Goal: Task Accomplishment & Management: Manage account settings

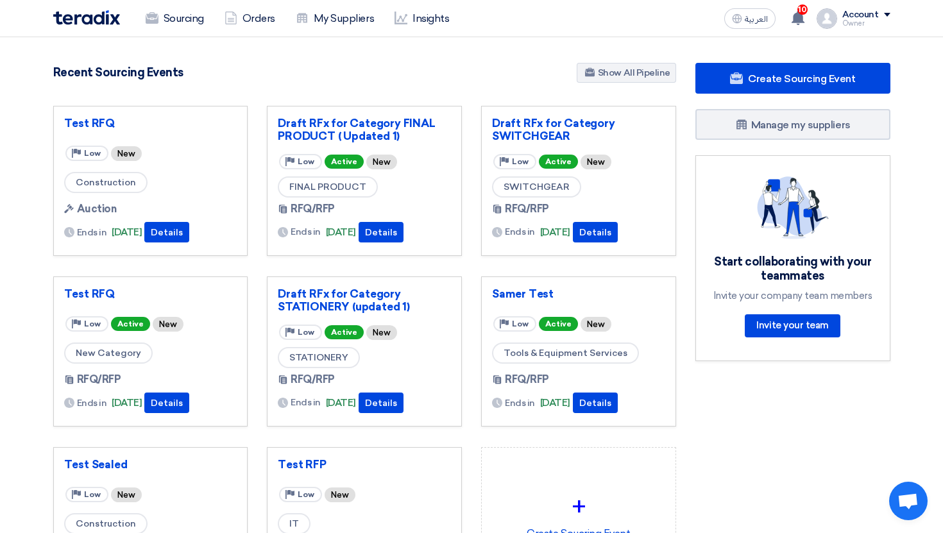
click at [873, 24] on div "Owner" at bounding box center [867, 23] width 48 height 7
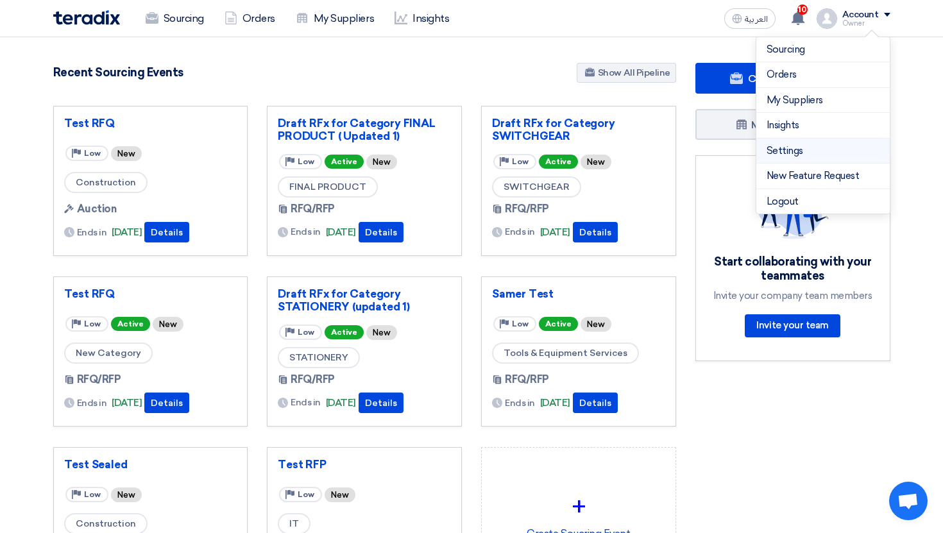
click at [829, 152] on link "Settings" at bounding box center [823, 151] width 113 height 15
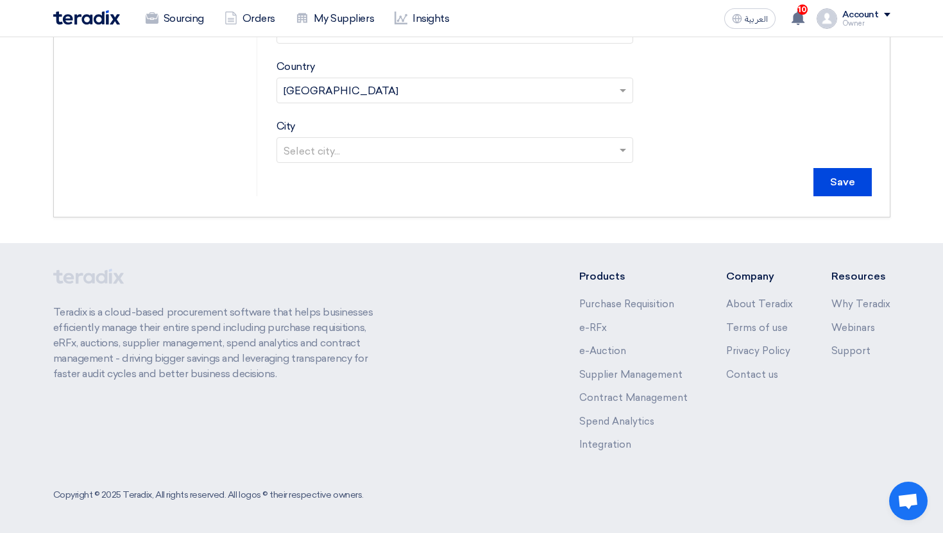
scroll to position [464, 0]
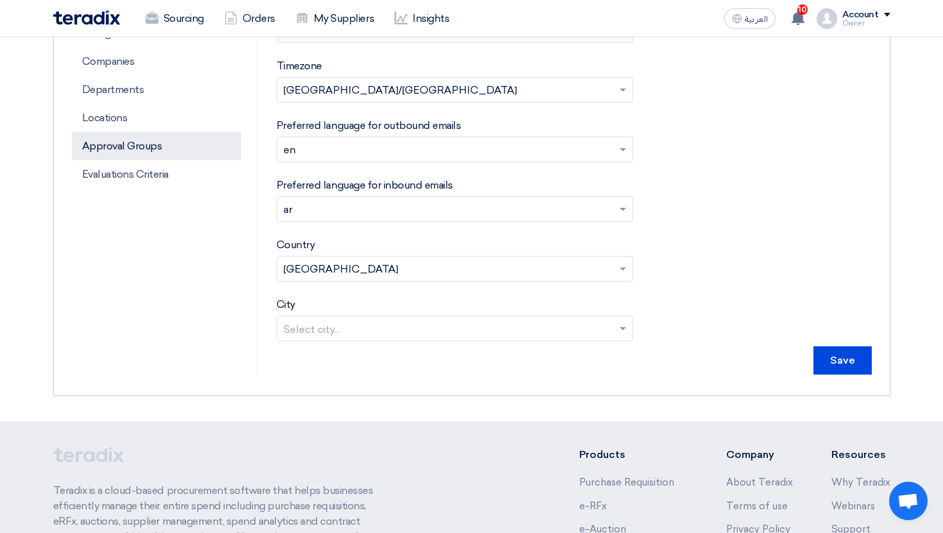
click at [130, 138] on p "Approval Groups" at bounding box center [156, 146] width 169 height 28
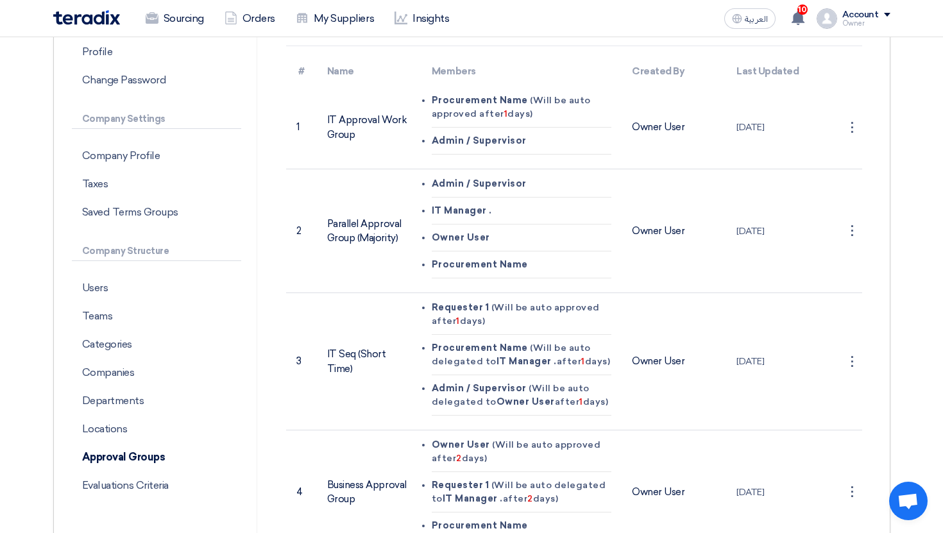
scroll to position [302, 0]
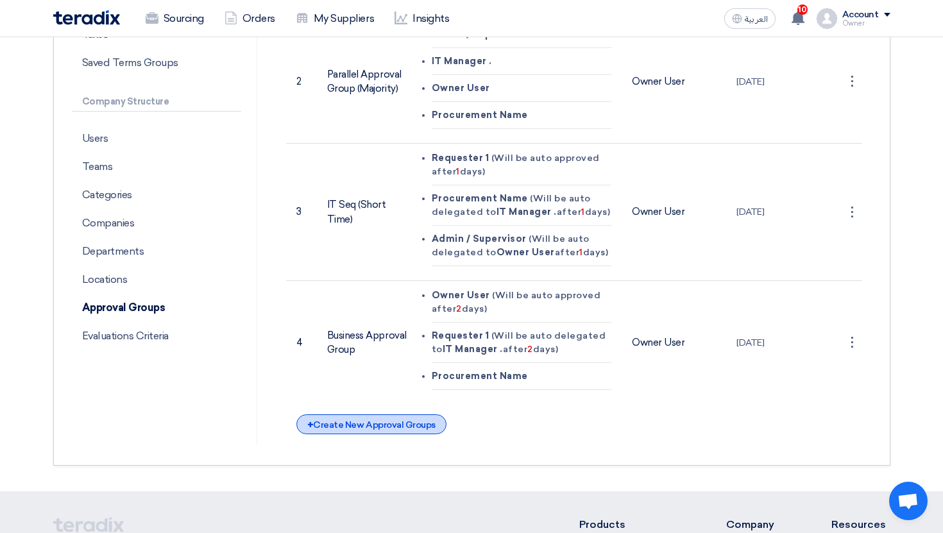
click at [385, 430] on div "+ Create New Approval Groups" at bounding box center [371, 425] width 150 height 20
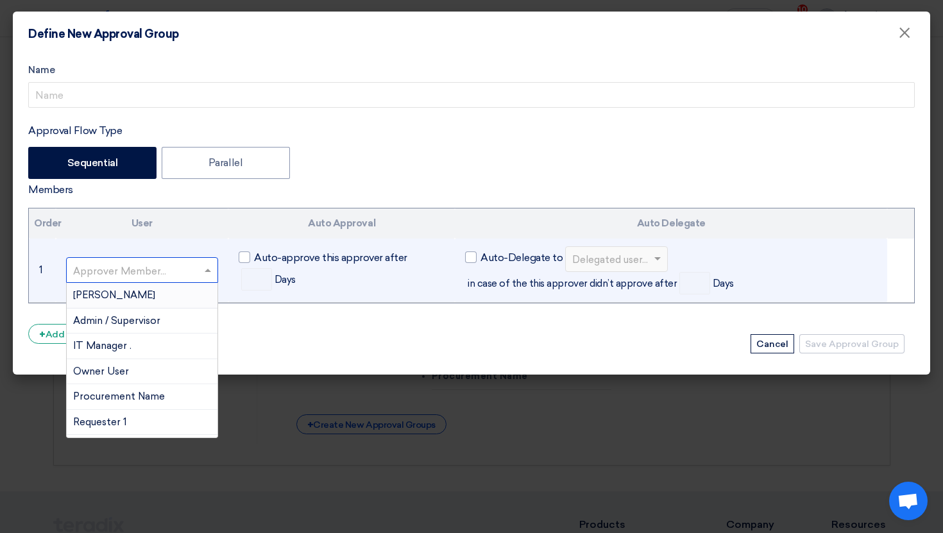
click at [163, 269] on input "text" at bounding box center [136, 271] width 126 height 21
click at [133, 286] on div "[PERSON_NAME]" at bounding box center [142, 296] width 151 height 26
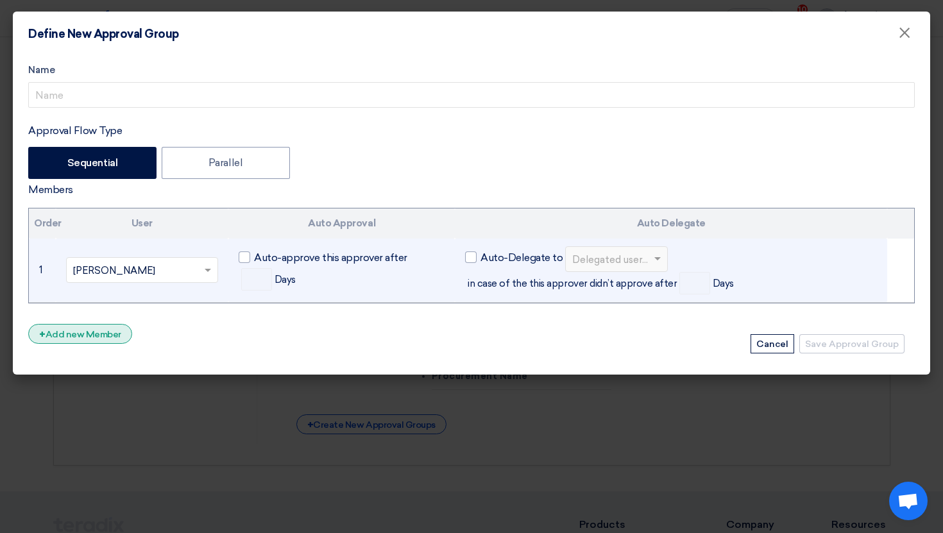
click at [96, 328] on div "+ Add new Member" at bounding box center [80, 334] width 104 height 20
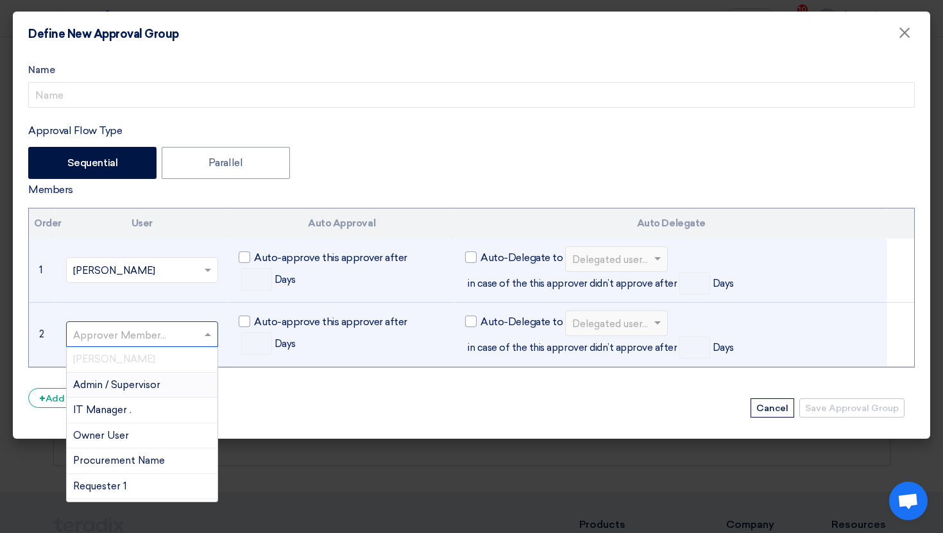
click at [108, 325] on input "text" at bounding box center [136, 335] width 126 height 21
click at [117, 390] on span "Admin / Supervisor" at bounding box center [116, 385] width 87 height 12
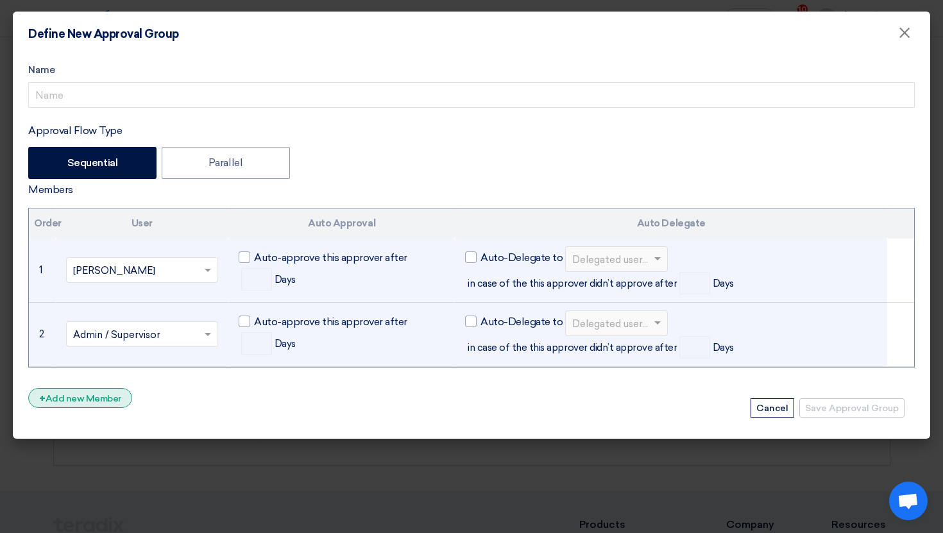
click at [103, 392] on div "+ Add new Member" at bounding box center [80, 398] width 104 height 20
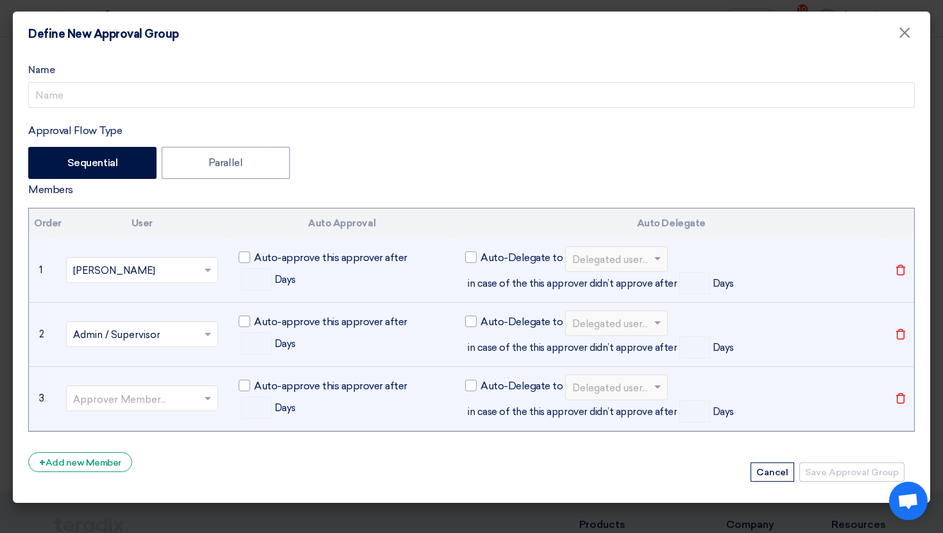
click at [119, 392] on input "text" at bounding box center [136, 400] width 126 height 21
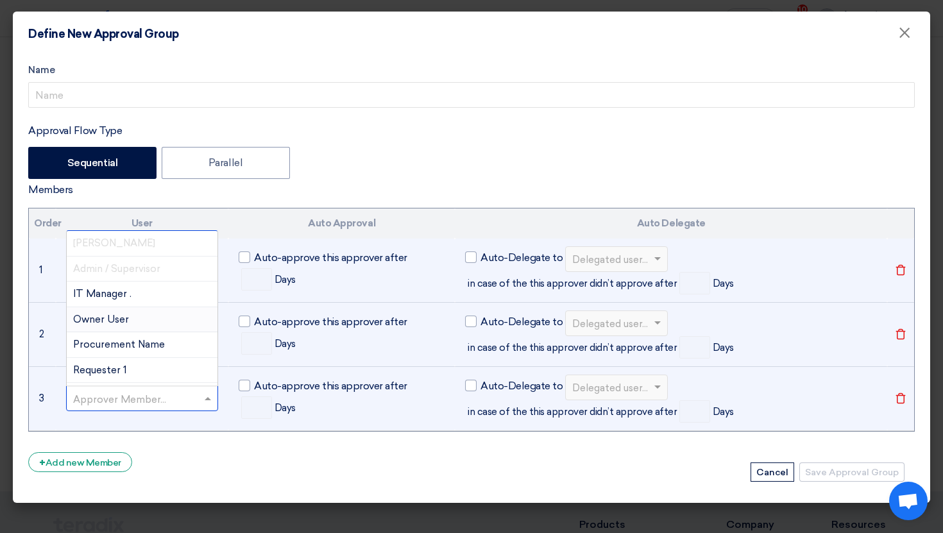
click at [113, 318] on span "Owner User" at bounding box center [101, 320] width 56 height 12
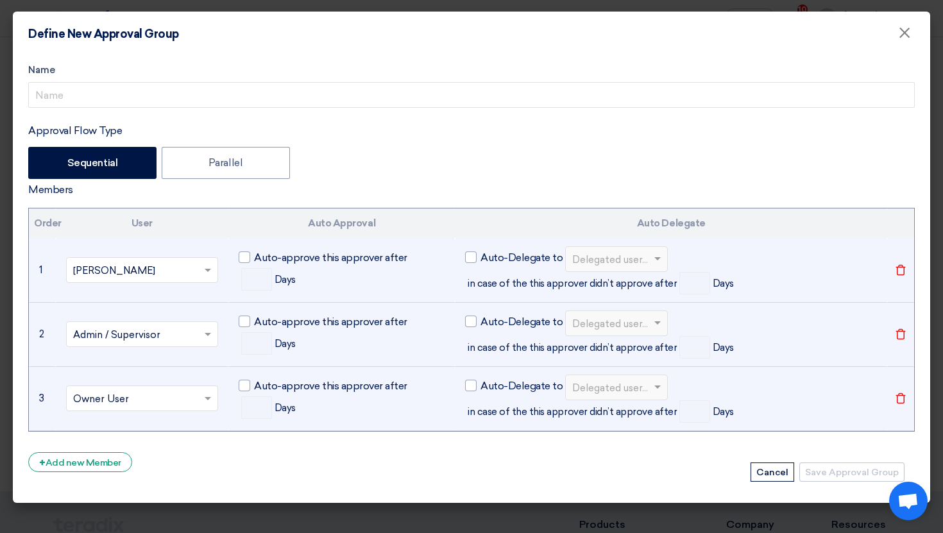
click at [103, 449] on form "Name Approval Flow Type Sequential Parallel Members Order User Auto Approval Au…" at bounding box center [471, 273] width 887 height 420
click at [107, 464] on div "+ Add new Member" at bounding box center [80, 462] width 104 height 20
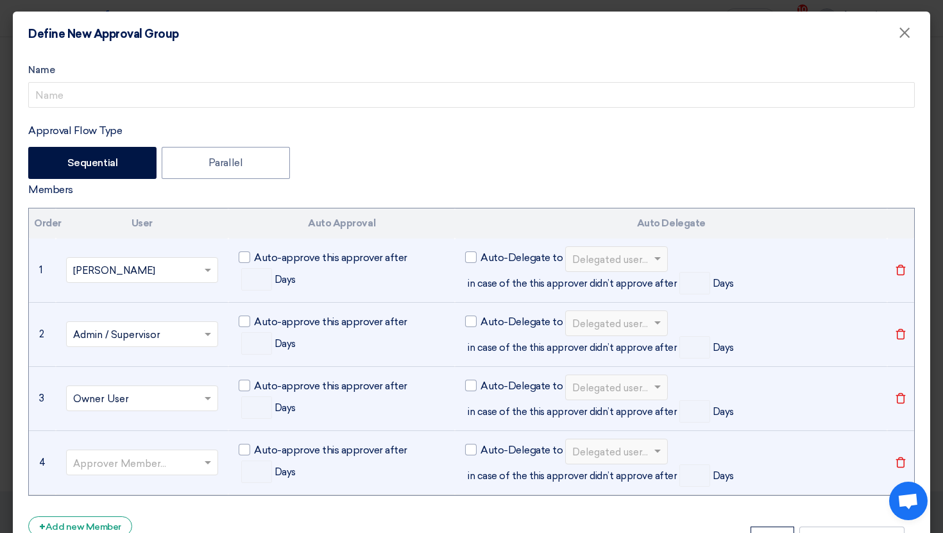
click at [112, 467] on input "text" at bounding box center [136, 464] width 126 height 21
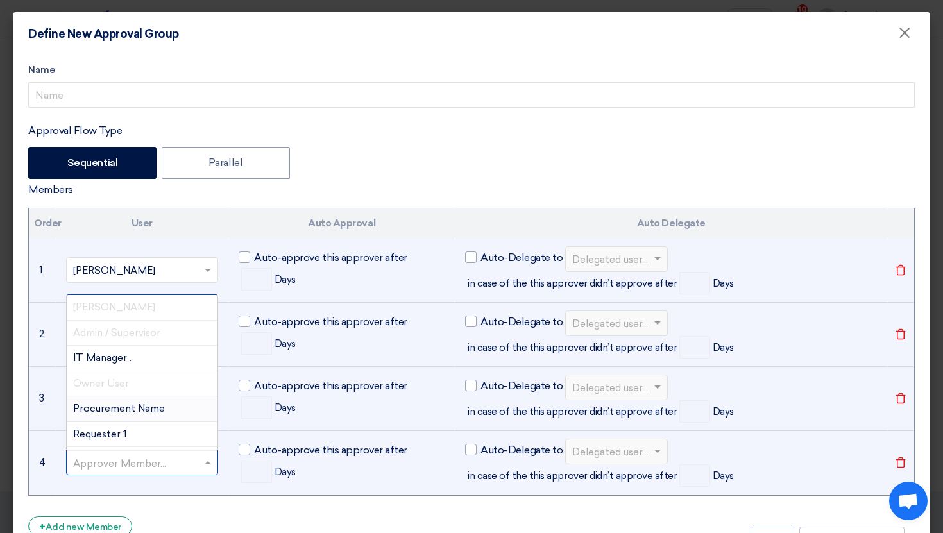
click at [155, 408] on span "Procurement Name" at bounding box center [119, 409] width 92 height 12
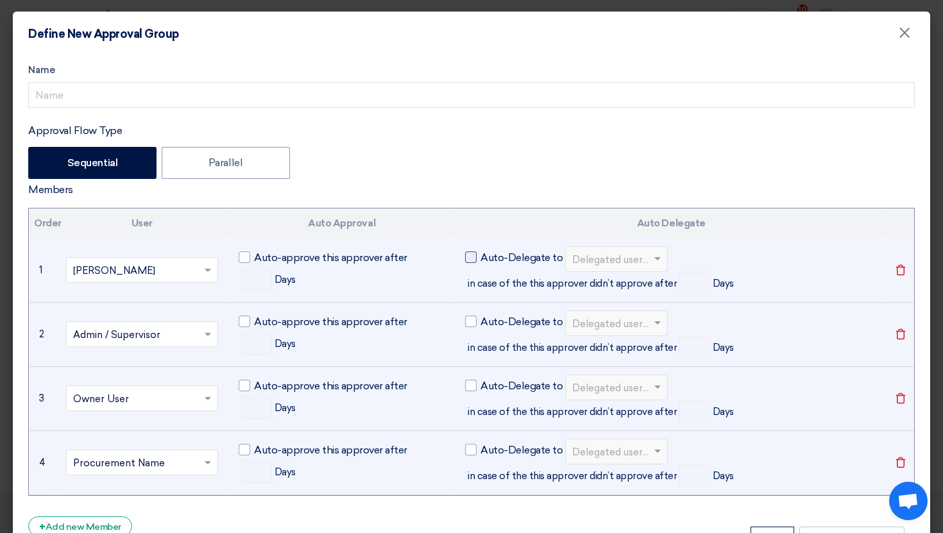
click at [477, 260] on label "Auto-Delegate to" at bounding box center [514, 257] width 98 height 15
click at [481, 258] on input "Auto-Delegate to" at bounding box center [485, 254] width 8 height 8
checkbox input "true"
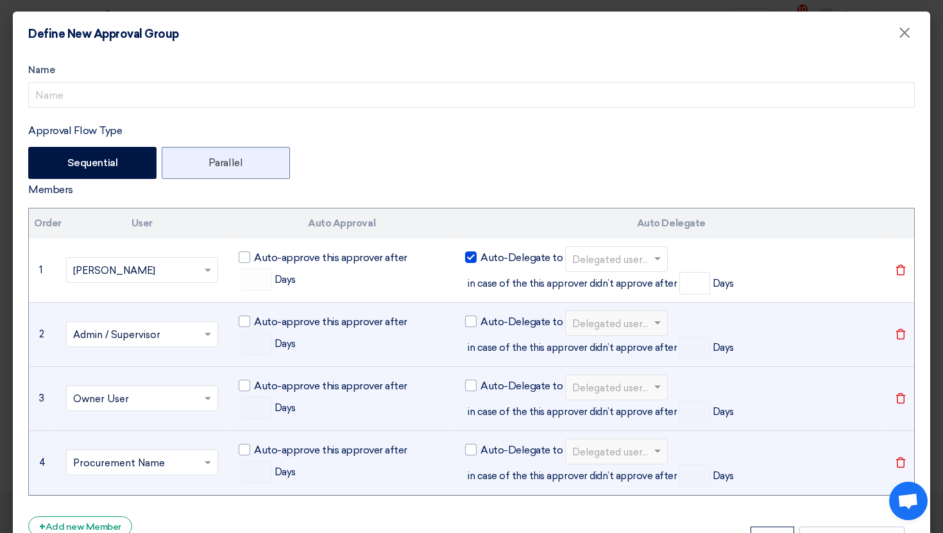
click at [256, 153] on label "Parallel" at bounding box center [226, 163] width 128 height 32
click at [217, 158] on input "Parallel" at bounding box center [213, 162] width 8 height 8
radio input "true"
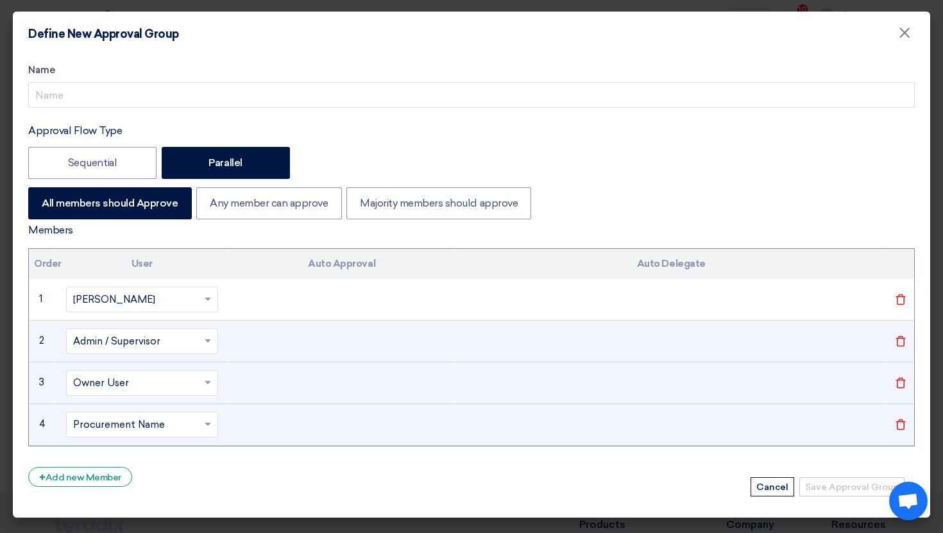
click at [226, 310] on td "Approver Member... Abd Rah ×" at bounding box center [142, 300] width 173 height 42
click at [273, 213] on label "Any member can approve" at bounding box center [268, 203] width 145 height 32
click at [218, 207] on input "Any member can approve" at bounding box center [214, 202] width 8 height 8
radio input "true"
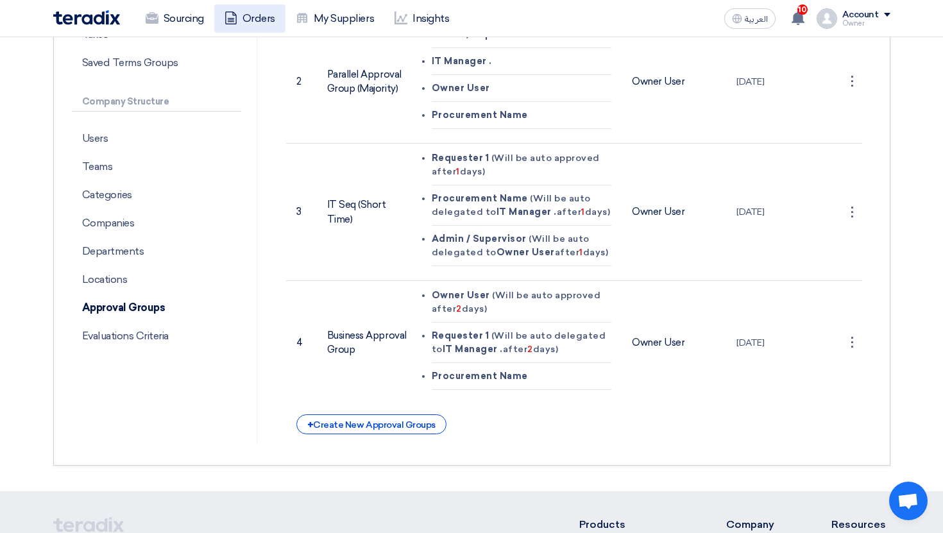
click at [267, 17] on link "Orders" at bounding box center [249, 18] width 71 height 28
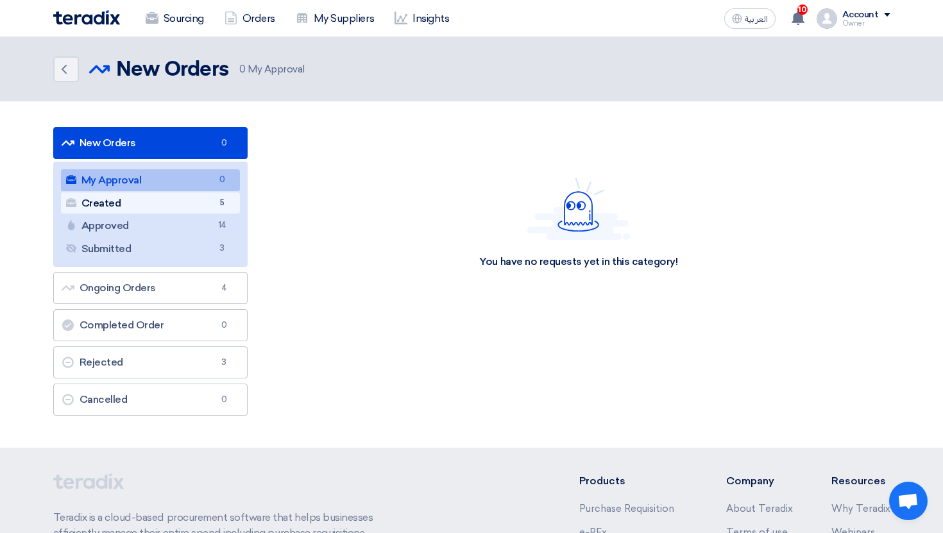
click at [203, 210] on link "Created Created 5" at bounding box center [151, 204] width 180 height 22
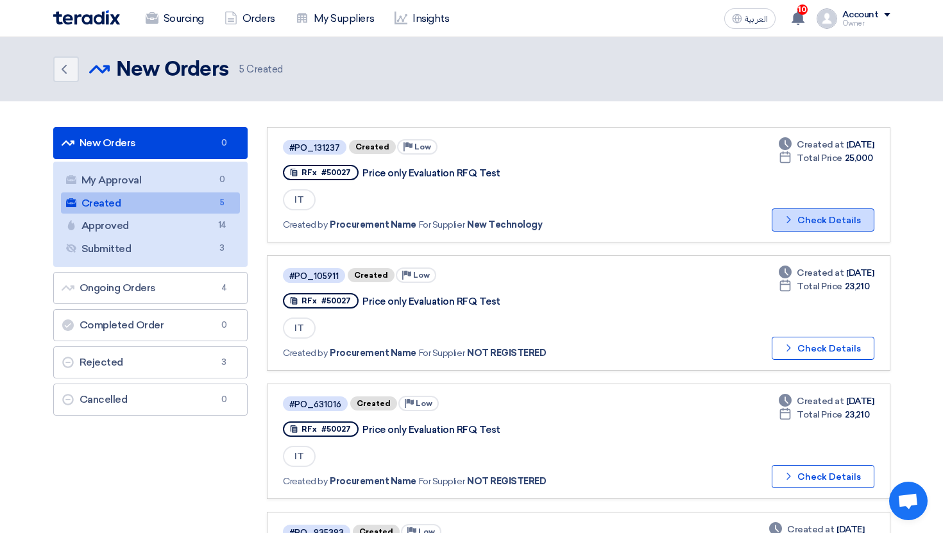
click at [814, 229] on button "Check details Check Details" at bounding box center [823, 220] width 103 height 23
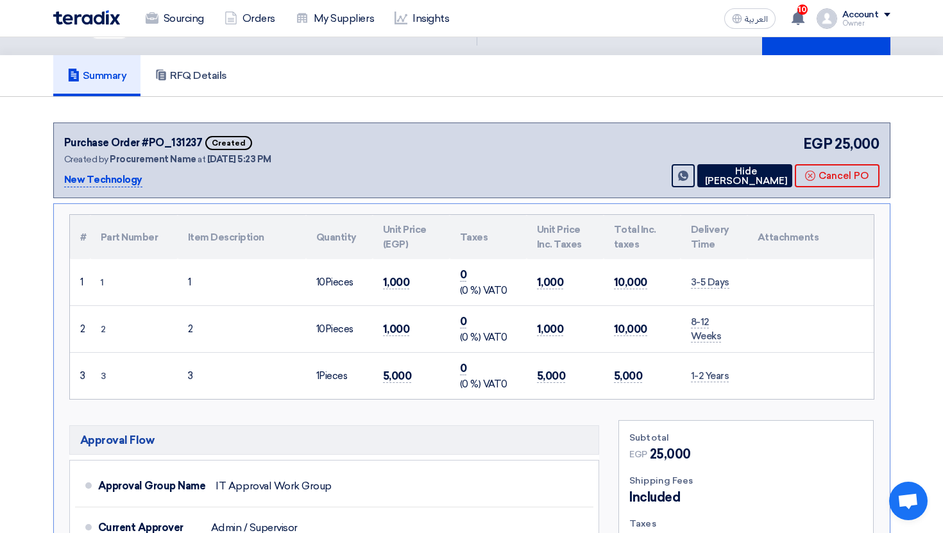
scroll to position [55, 0]
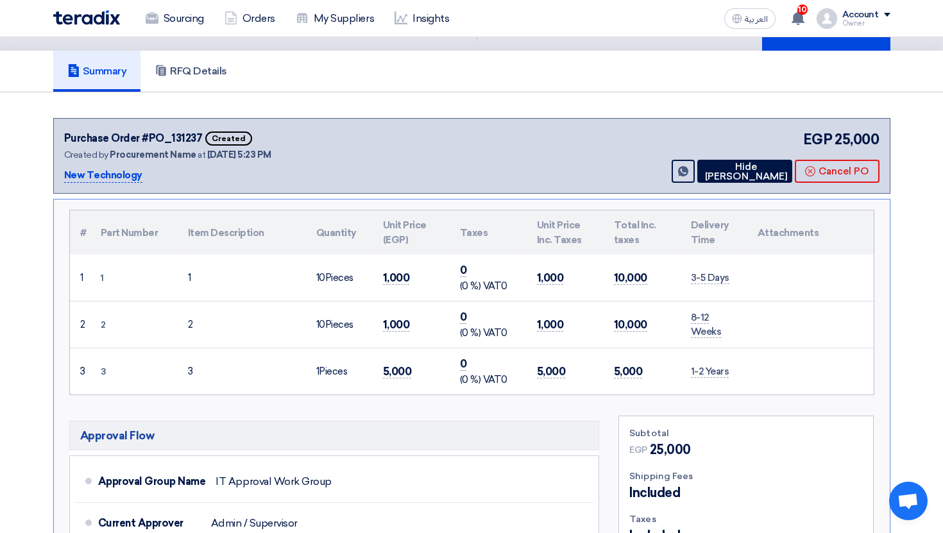
drag, startPoint x: 155, startPoint y: 141, endPoint x: 179, endPoint y: 141, distance: 24.4
click at [179, 141] on div "Purchase Order #PO_131237" at bounding box center [133, 138] width 139 height 15
click at [250, 19] on link "Orders" at bounding box center [249, 18] width 71 height 28
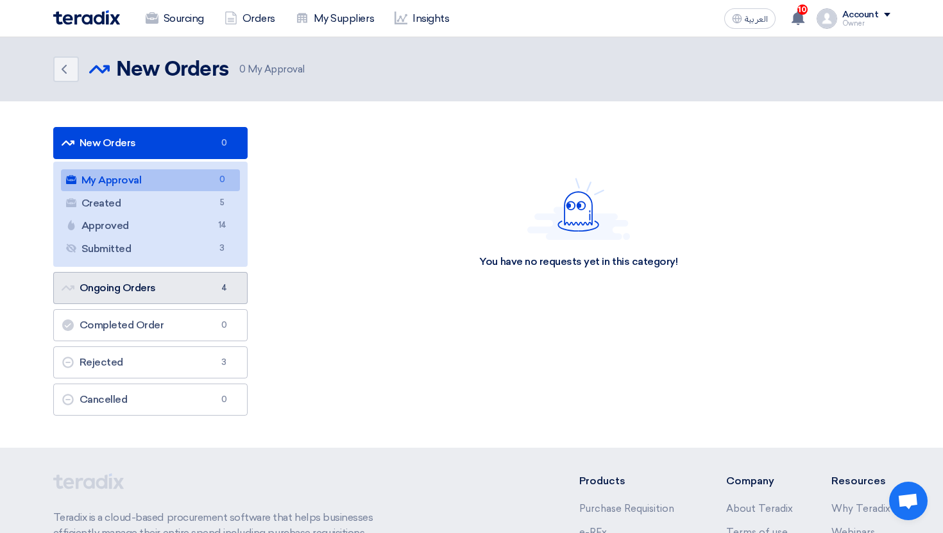
click at [182, 300] on link "Ongoing Orders Ongoing Orders 4" at bounding box center [150, 288] width 195 height 32
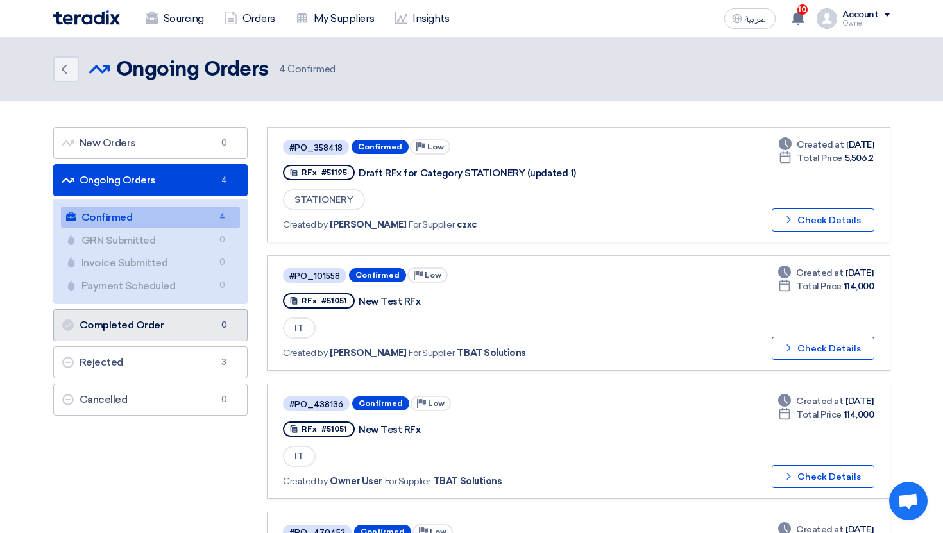
click at [134, 313] on link "Completed Order Completed Order 0" at bounding box center [150, 325] width 195 height 32
